Goal: Find specific page/section: Find specific page/section

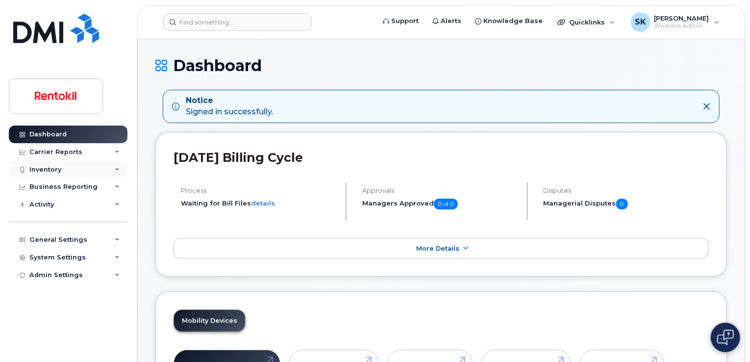
click at [54, 173] on div "Inventory" at bounding box center [68, 170] width 119 height 18
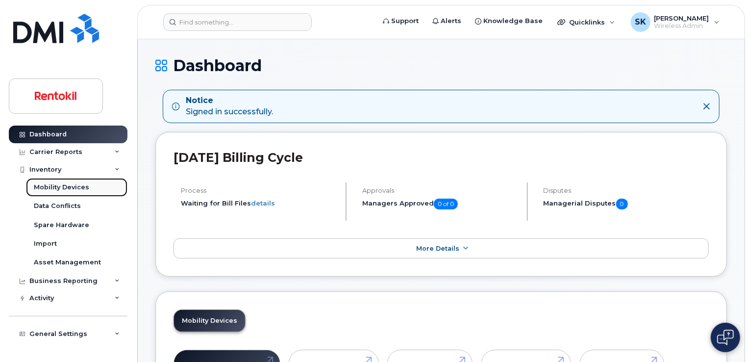
click at [61, 184] on div "Mobility Devices" at bounding box center [61, 187] width 55 height 9
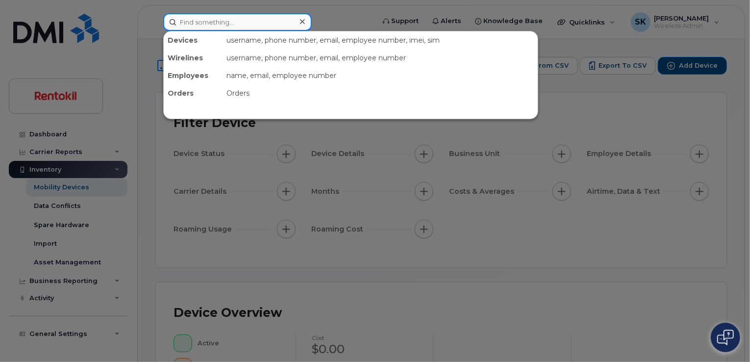
click at [211, 24] on input at bounding box center [237, 22] width 149 height 18
paste input "[PHONE_NUMBER]"
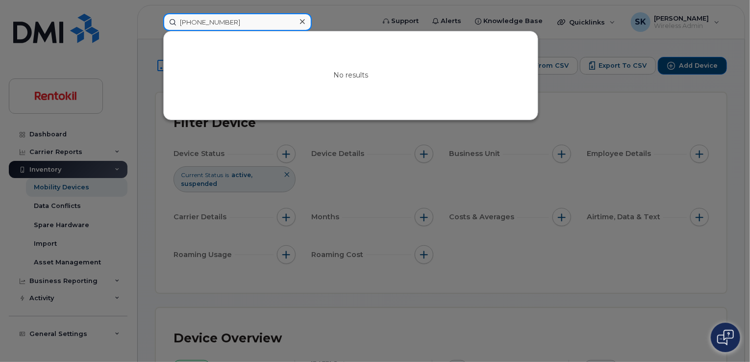
click at [193, 21] on input "[PHONE_NUMBER]" at bounding box center [237, 22] width 149 height 18
type input "2505323122"
click at [685, 110] on div at bounding box center [375, 181] width 750 height 362
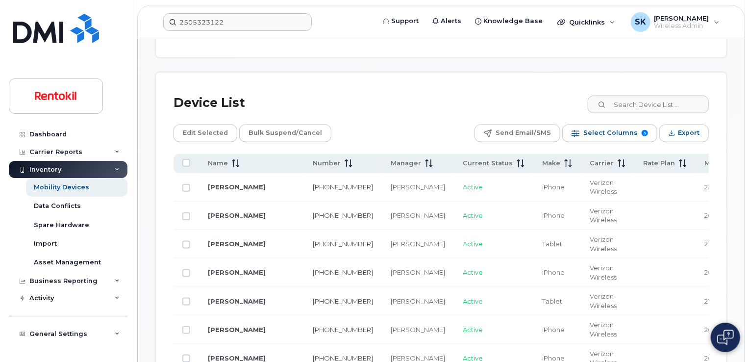
scroll to position [490, 0]
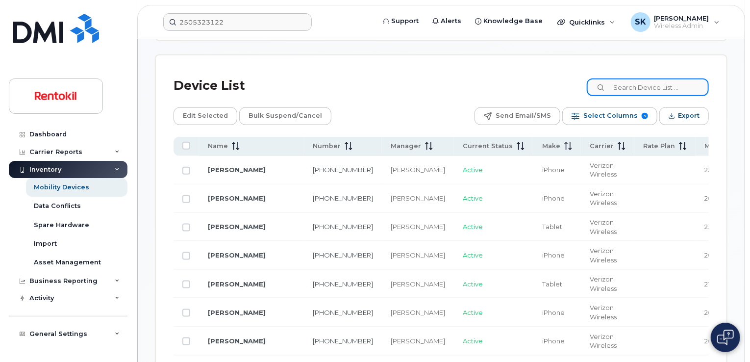
click at [645, 85] on input at bounding box center [648, 87] width 122 height 18
paste input "[PHONE_NUMBER]"
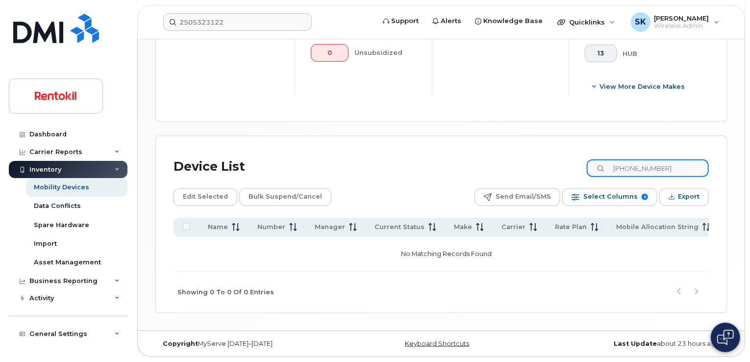
scroll to position [408, 0]
click at [635, 171] on input "[PHONE_NUMBER]" at bounding box center [648, 170] width 122 height 18
click at [648, 170] on input "250532-3122" at bounding box center [648, 170] width 122 height 18
click at [647, 170] on input "250532-3122" at bounding box center [648, 170] width 122 height 18
click at [663, 168] on input "2505323122" at bounding box center [648, 170] width 122 height 18
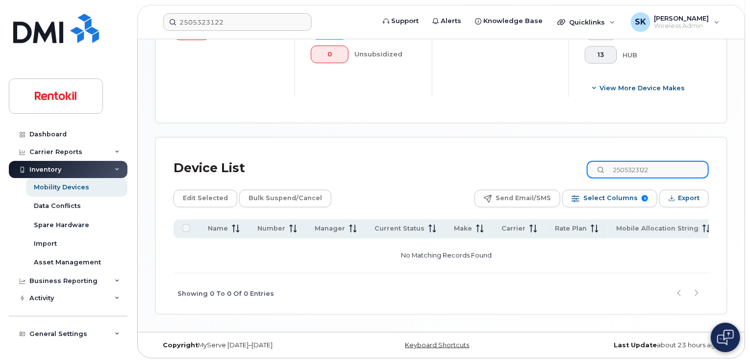
click at [643, 166] on input "2505323122" at bounding box center [648, 170] width 122 height 18
paste input "Dam"
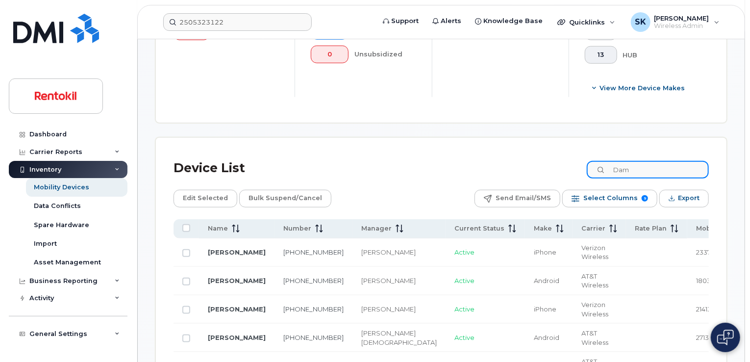
scroll to position [490, 0]
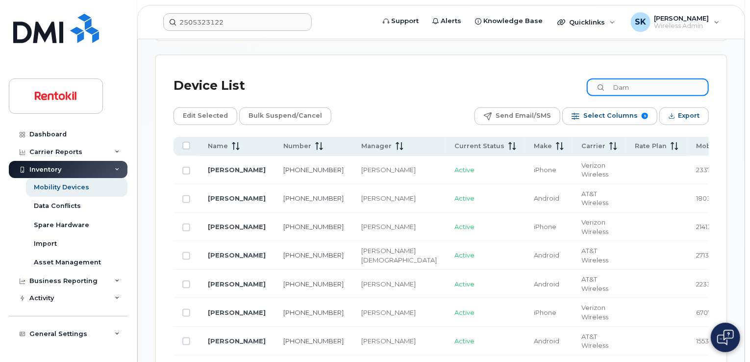
click at [630, 85] on input "Dam" at bounding box center [648, 87] width 122 height 18
paste input "[PERSON_NAME]"
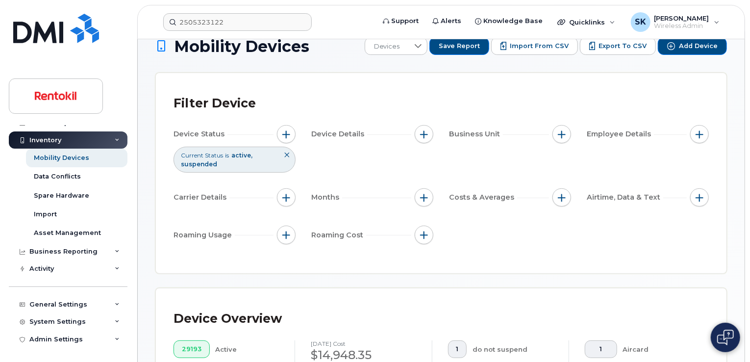
scroll to position [0, 0]
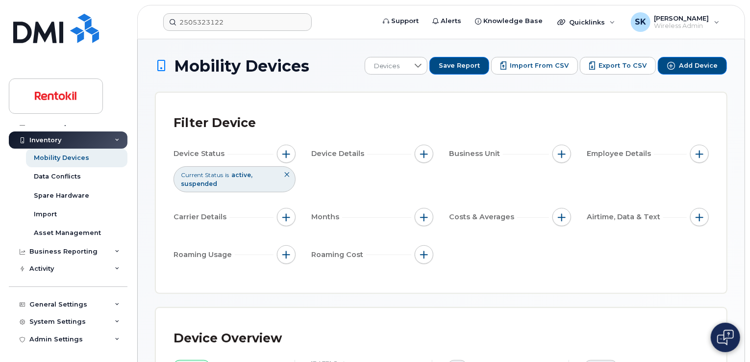
type input "[PERSON_NAME] Dam"
click at [698, 153] on span "button" at bounding box center [700, 154] width 8 height 8
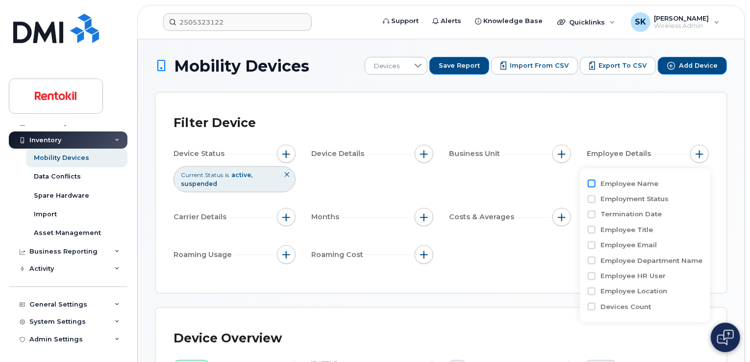
click at [592, 183] on input "Employee Name" at bounding box center [592, 183] width 8 height 8
checkbox input "true"
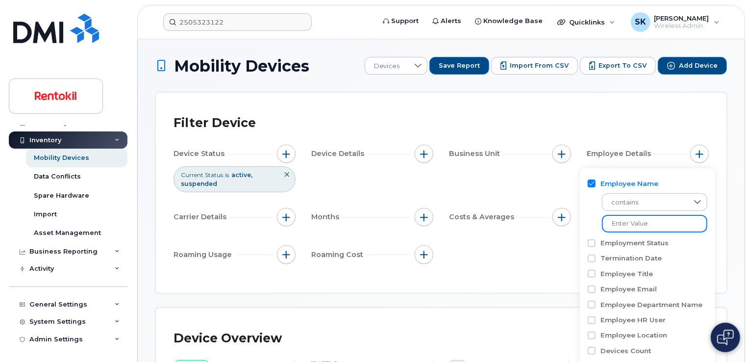
click at [629, 225] on input at bounding box center [654, 224] width 105 height 18
type input "[PERSON_NAME]"
click at [592, 187] on input "Employee Name" at bounding box center [592, 183] width 8 height 8
checkbox input "false"
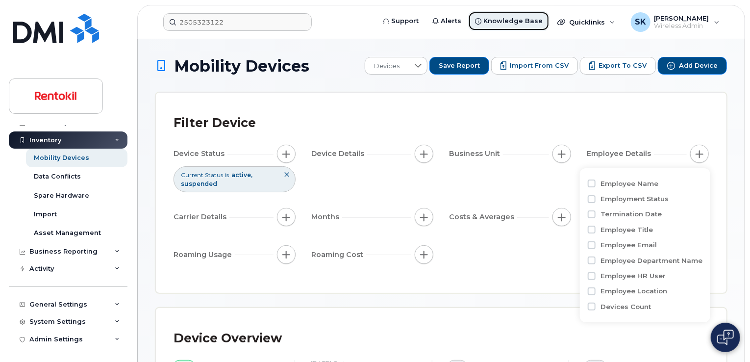
click at [515, 22] on span "Knowledge Base" at bounding box center [512, 21] width 59 height 10
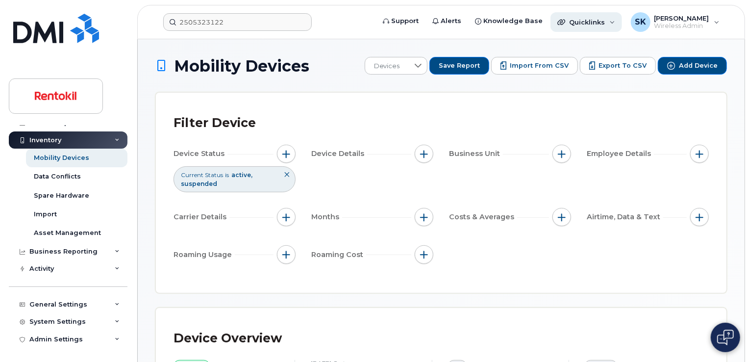
click at [599, 24] on span "Quicklinks" at bounding box center [587, 22] width 36 height 8
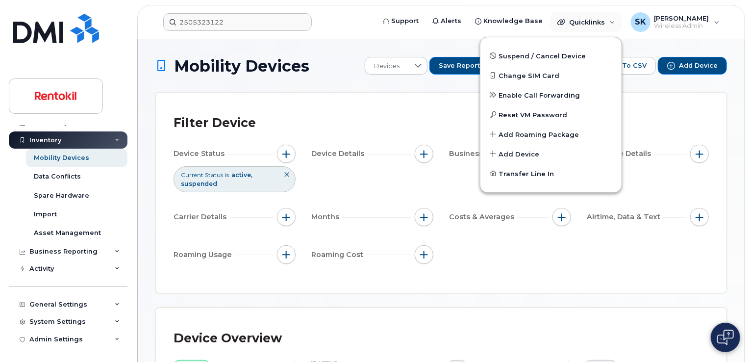
click at [530, 283] on div "Filter Device Device Status Current Status is active suspended Device Details B…" at bounding box center [441, 193] width 571 height 200
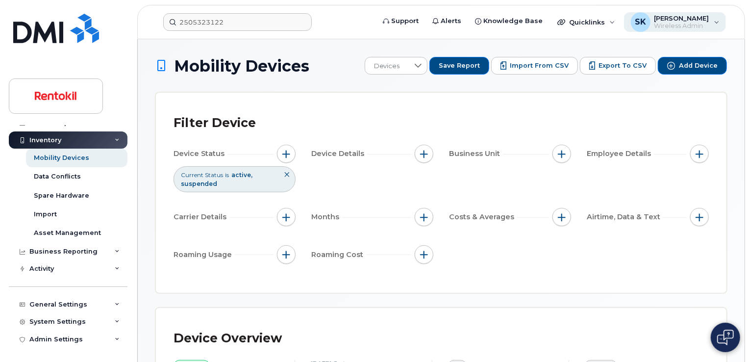
click at [717, 23] on div "SK [PERSON_NAME] Wireless Admin" at bounding box center [675, 22] width 102 height 20
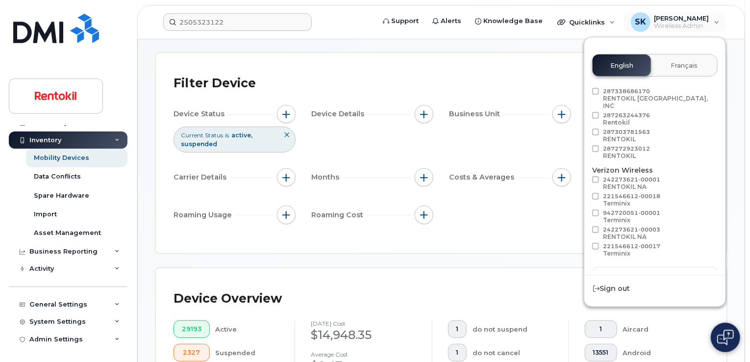
scroll to position [98, 0]
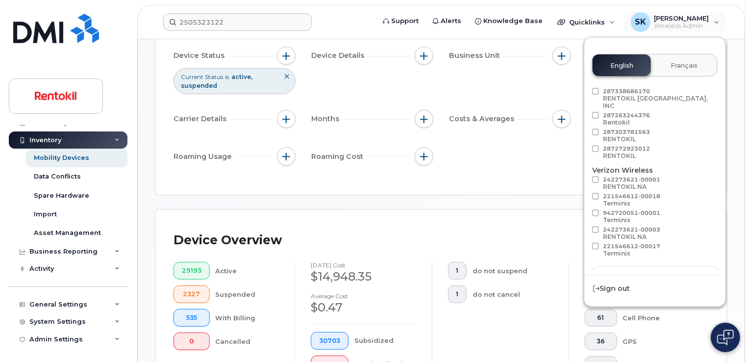
click at [672, 267] on button "Load more" at bounding box center [655, 276] width 126 height 18
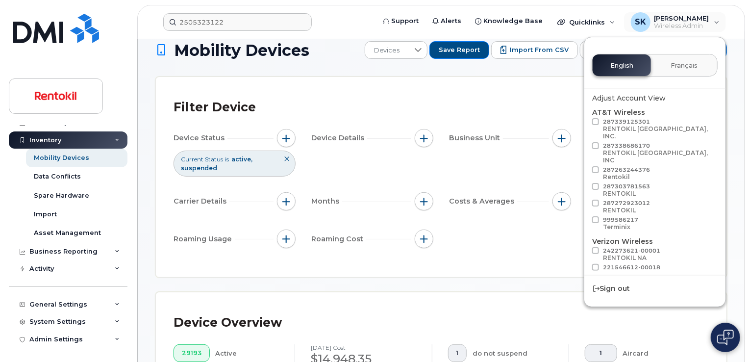
scroll to position [0, 0]
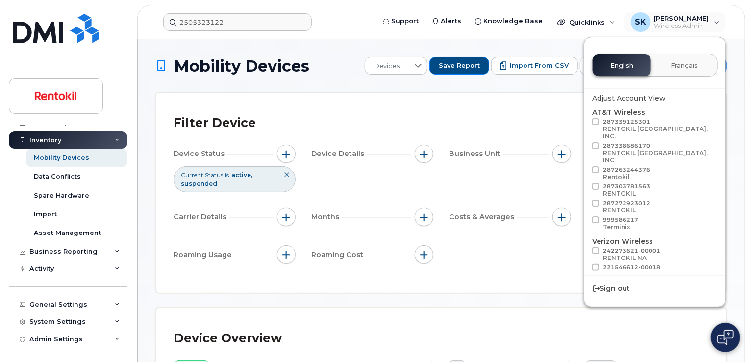
click at [596, 200] on span at bounding box center [595, 203] width 7 height 7
click at [585, 200] on input "287272923012 RENTOKIL" at bounding box center [583, 202] width 5 height 5
checkbox input "true"
click at [597, 183] on span at bounding box center [595, 186] width 7 height 7
click at [585, 183] on input "287303781563 RENTOKIL" at bounding box center [583, 185] width 5 height 5
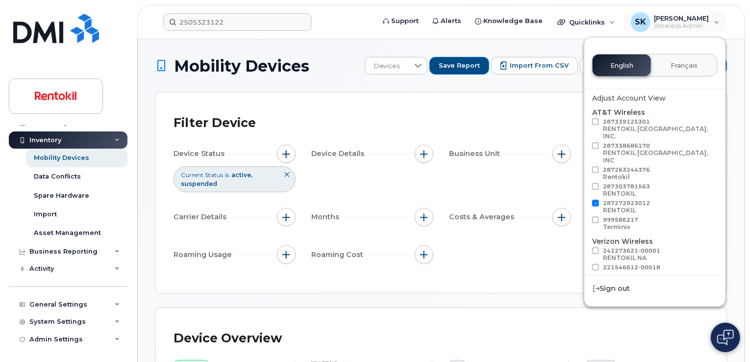
checkbox input "true"
click at [597, 166] on span at bounding box center [595, 169] width 7 height 7
click at [585, 166] on input "287263244376 Rentokil" at bounding box center [583, 168] width 5 height 5
checkbox input "true"
click at [596, 142] on span at bounding box center [595, 145] width 7 height 7
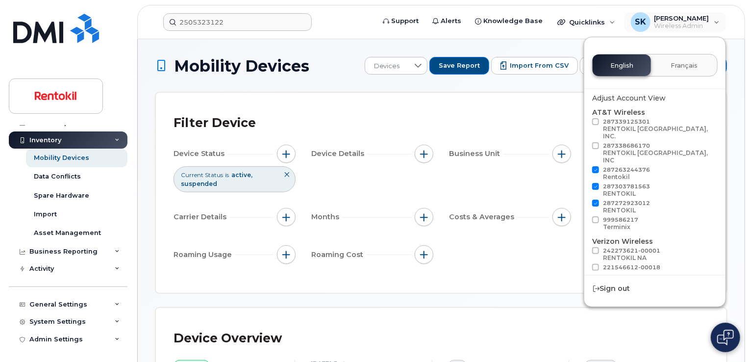
click at [585, 142] on input "287338686170 RENTOKIL [GEOGRAPHIC_DATA], INC" at bounding box center [583, 144] width 5 height 5
checkbox input "true"
click at [598, 121] on span at bounding box center [595, 121] width 7 height 7
click at [585, 121] on input "287339125301 RENTOKIL [GEOGRAPHIC_DATA], INC." at bounding box center [583, 120] width 5 height 5
checkbox input "true"
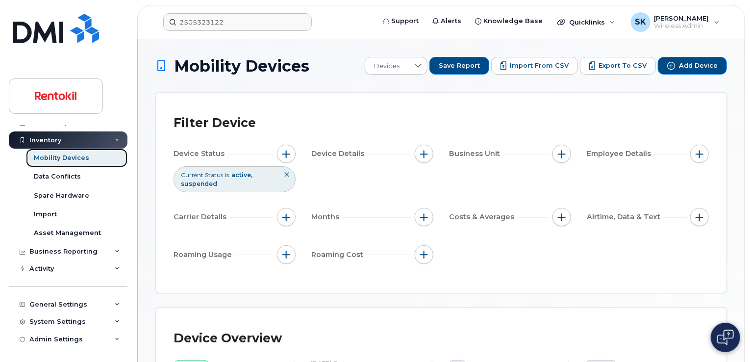
click at [60, 159] on div "Mobility Devices" at bounding box center [61, 157] width 55 height 9
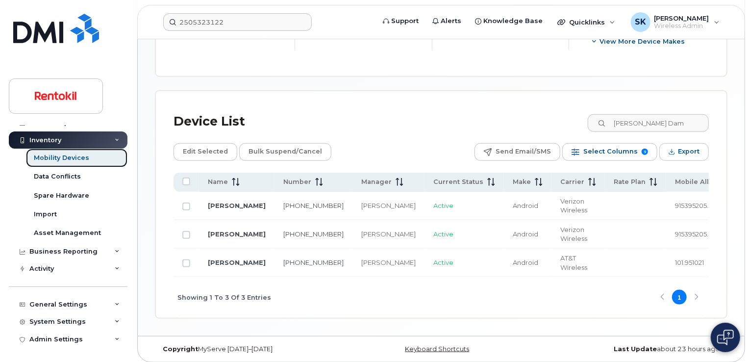
scroll to position [461, 0]
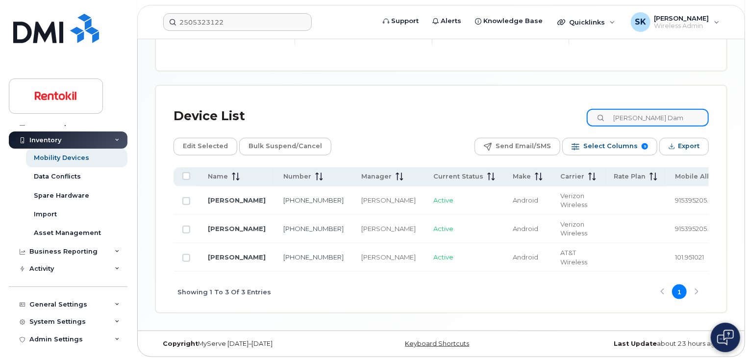
click at [631, 114] on input "[PERSON_NAME] Dam" at bounding box center [648, 118] width 122 height 18
click at [685, 116] on input "[PERSON_NAME] Dam" at bounding box center [648, 118] width 122 height 18
drag, startPoint x: 685, startPoint y: 116, endPoint x: 633, endPoint y: 118, distance: 52.0
click at [633, 118] on input "[PERSON_NAME] Dam" at bounding box center [648, 118] width 122 height 18
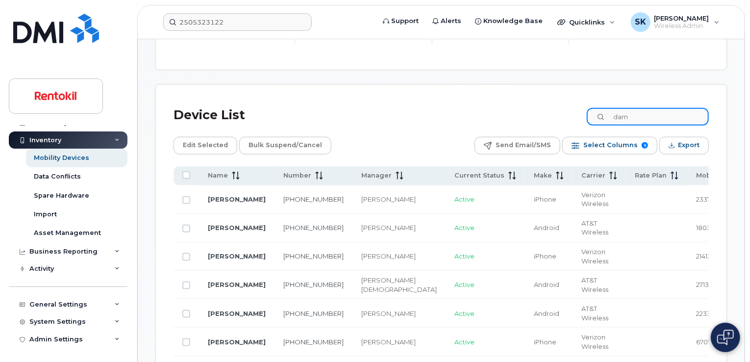
click at [620, 118] on input "dam" at bounding box center [648, 117] width 122 height 18
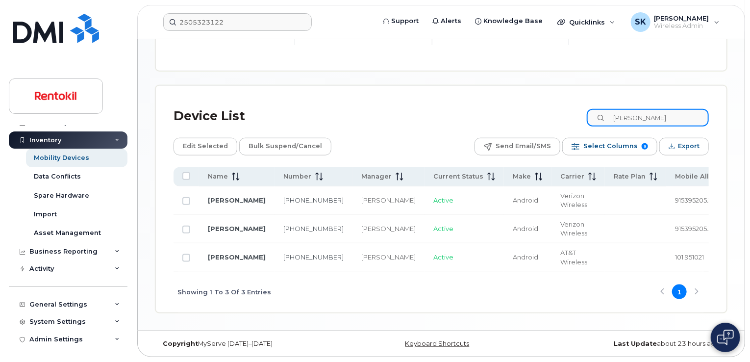
type input "[PERSON_NAME]"
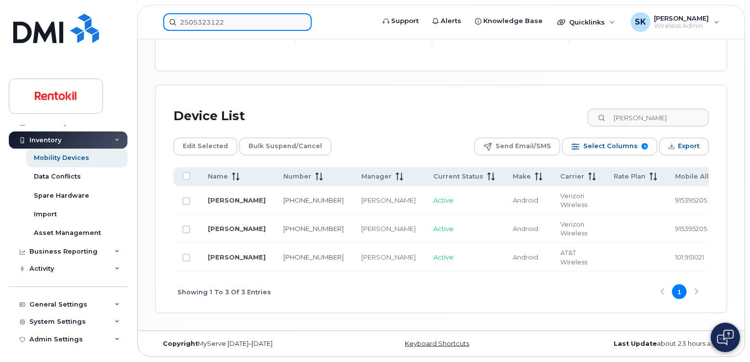
click at [237, 22] on input "2505323122" at bounding box center [237, 22] width 149 height 18
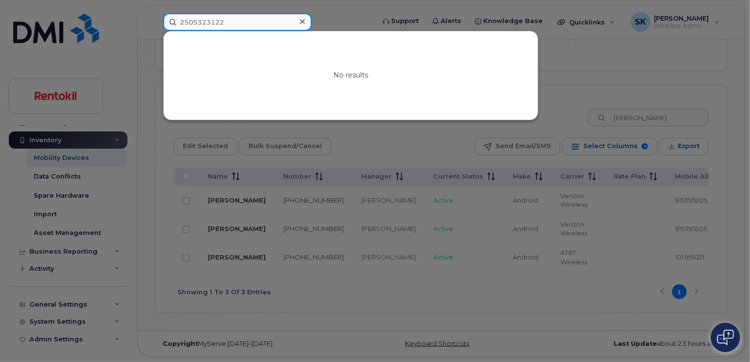
click at [227, 20] on input "2505323122" at bounding box center [237, 22] width 149 height 18
click at [302, 19] on icon at bounding box center [302, 22] width 5 height 8
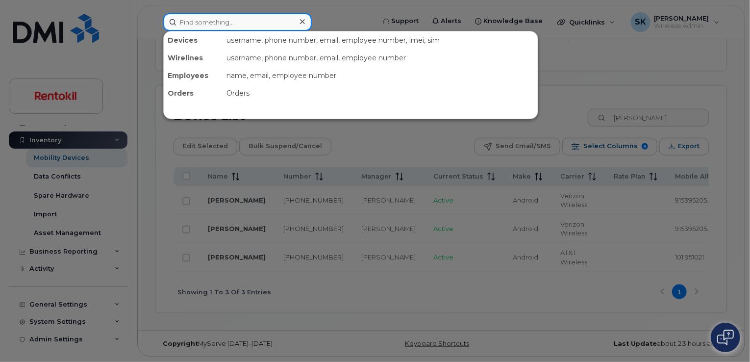
click at [248, 16] on input at bounding box center [237, 22] width 149 height 18
click at [192, 59] on div "Wirelines" at bounding box center [193, 58] width 59 height 18
click at [233, 59] on div "username, phone number, email, employee number" at bounding box center [380, 58] width 315 height 18
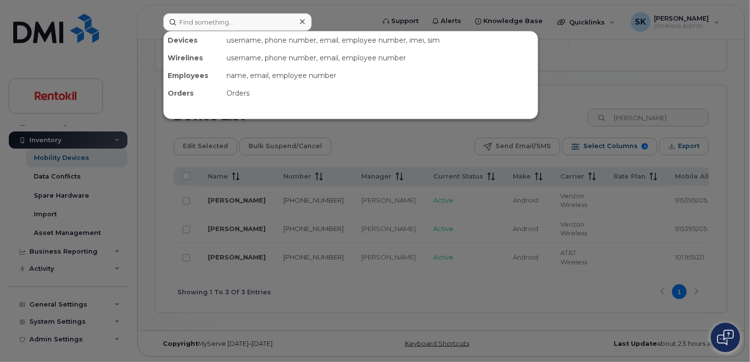
click at [192, 59] on div "Wirelines" at bounding box center [193, 58] width 59 height 18
click at [201, 25] on input at bounding box center [237, 22] width 149 height 18
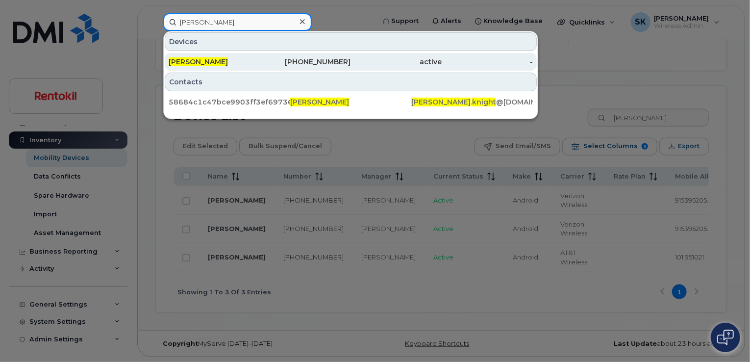
type input "[PERSON_NAME]"
click at [192, 61] on span "[PERSON_NAME]" at bounding box center [198, 61] width 59 height 9
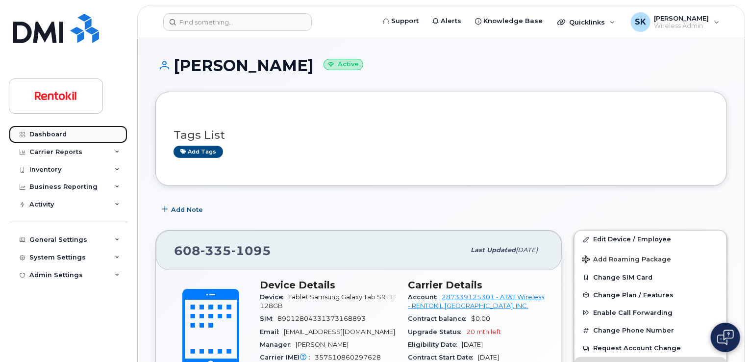
click at [53, 135] on div "Dashboard" at bounding box center [47, 134] width 37 height 8
click at [43, 134] on div "Dashboard" at bounding box center [47, 134] width 37 height 8
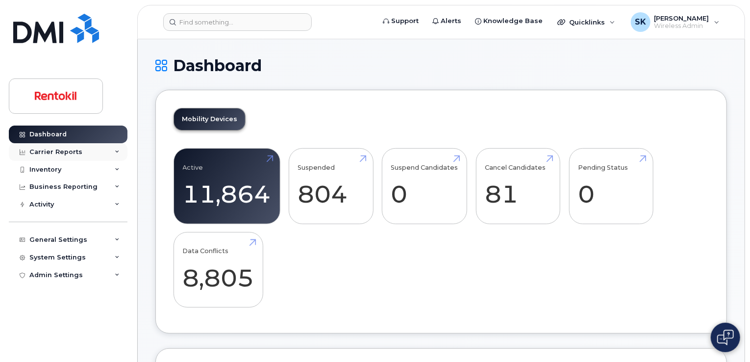
click at [49, 151] on div "Carrier Reports" at bounding box center [55, 152] width 53 height 8
